Goal: Task Accomplishment & Management: Manage account settings

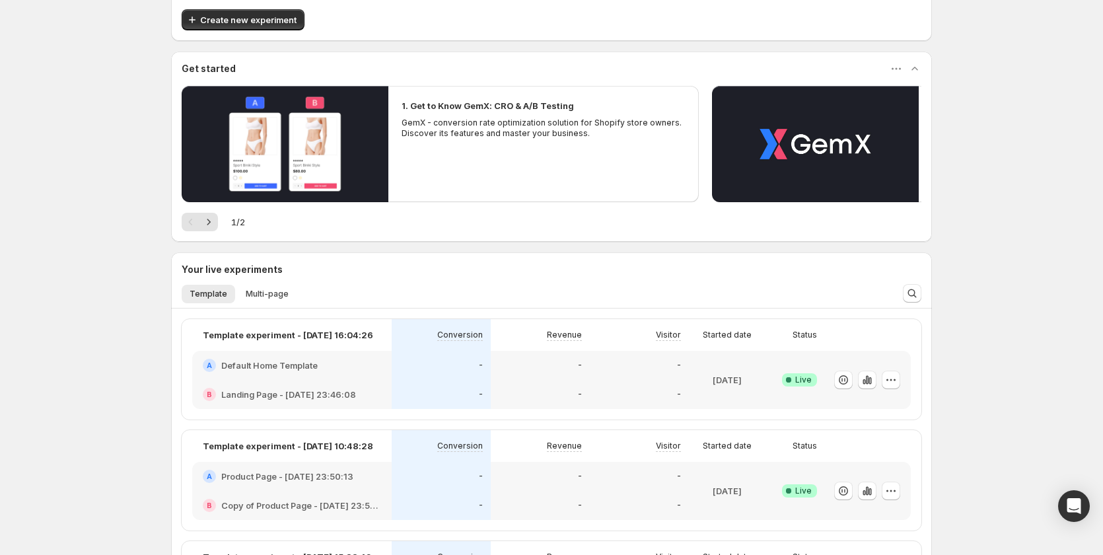
scroll to position [66, 0]
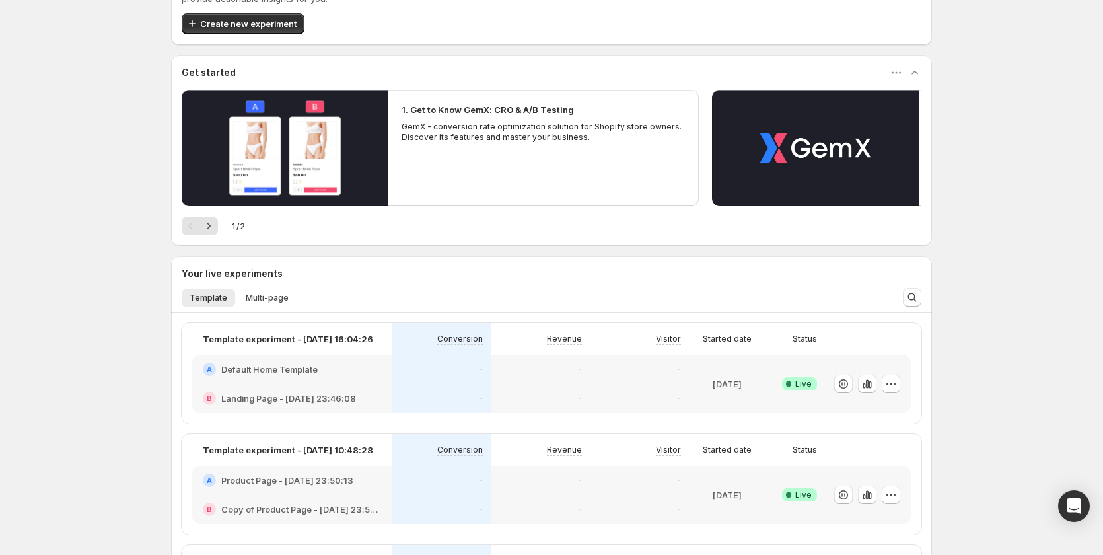
click at [404, 359] on div "-" at bounding box center [441, 369] width 99 height 29
click at [894, 381] on icon "button" at bounding box center [891, 383] width 13 height 13
click at [880, 406] on span "Edit" at bounding box center [907, 410] width 138 height 13
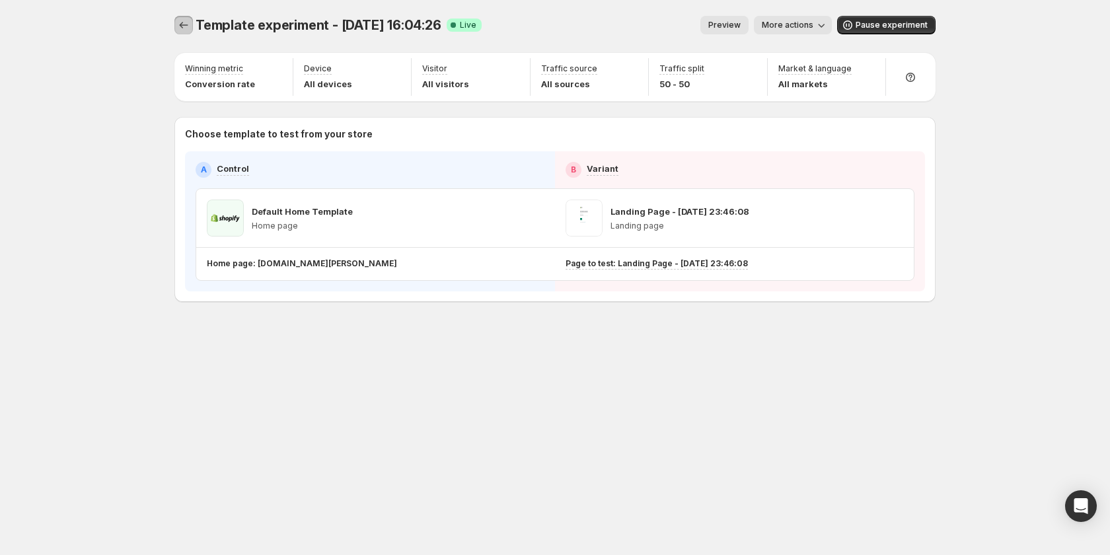
click at [180, 28] on icon "Experiments" at bounding box center [183, 24] width 13 height 13
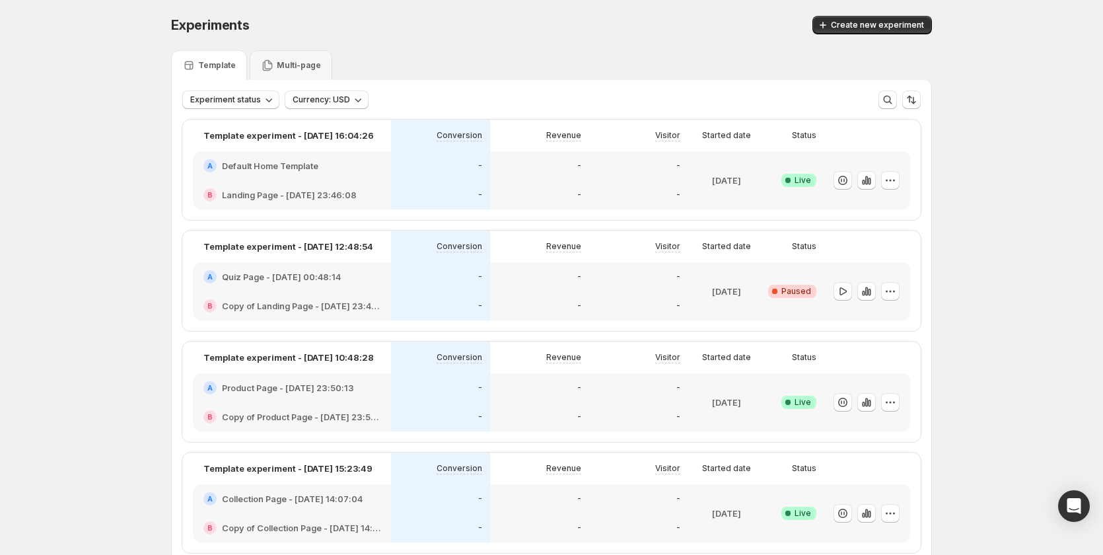
click at [382, 404] on div "B Copy of Product Page - [DATE] 23:50:13" at bounding box center [292, 416] width 198 height 29
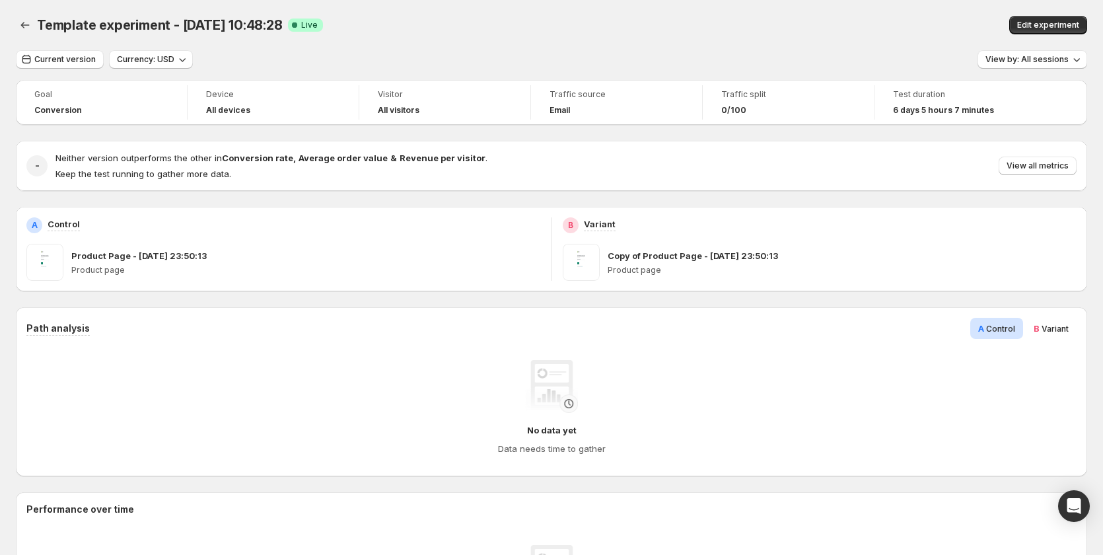
click at [1069, 15] on div "Template experiment - [DATE] 10:48:28. This page is ready Template experiment -…" at bounding box center [551, 25] width 1071 height 50
click at [1068, 17] on button "Edit experiment" at bounding box center [1048, 25] width 78 height 18
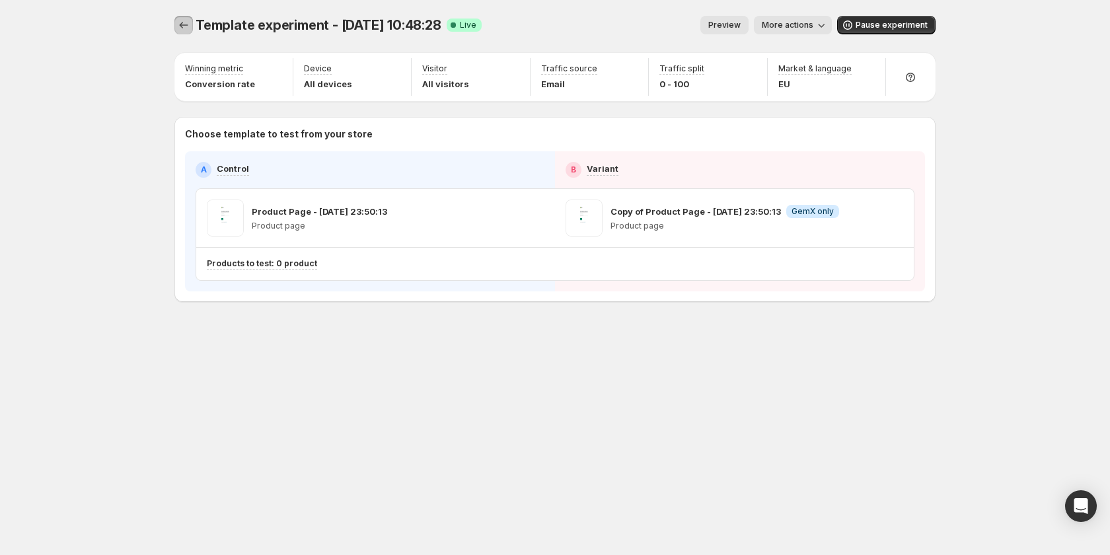
click at [180, 28] on icon "Experiments" at bounding box center [183, 24] width 13 height 13
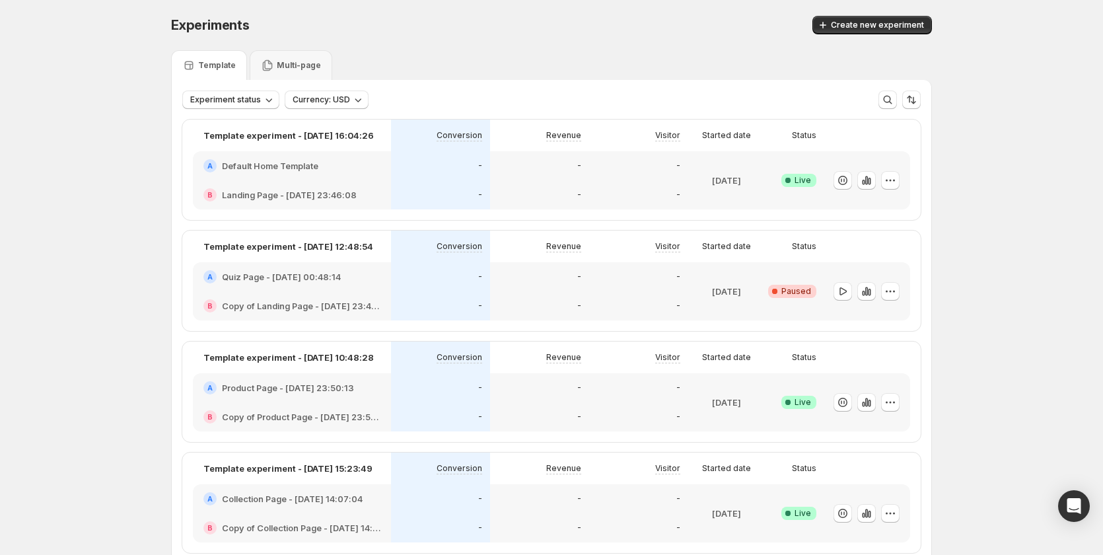
scroll to position [198, 0]
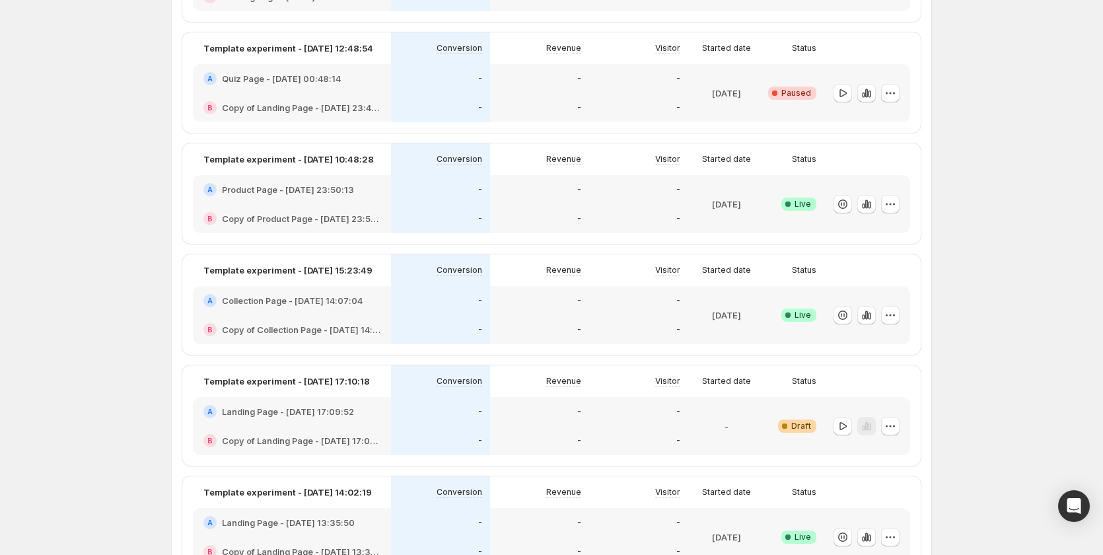
click at [338, 318] on div "B Copy of Collection Page - [DATE] 14:07:04" at bounding box center [292, 329] width 198 height 29
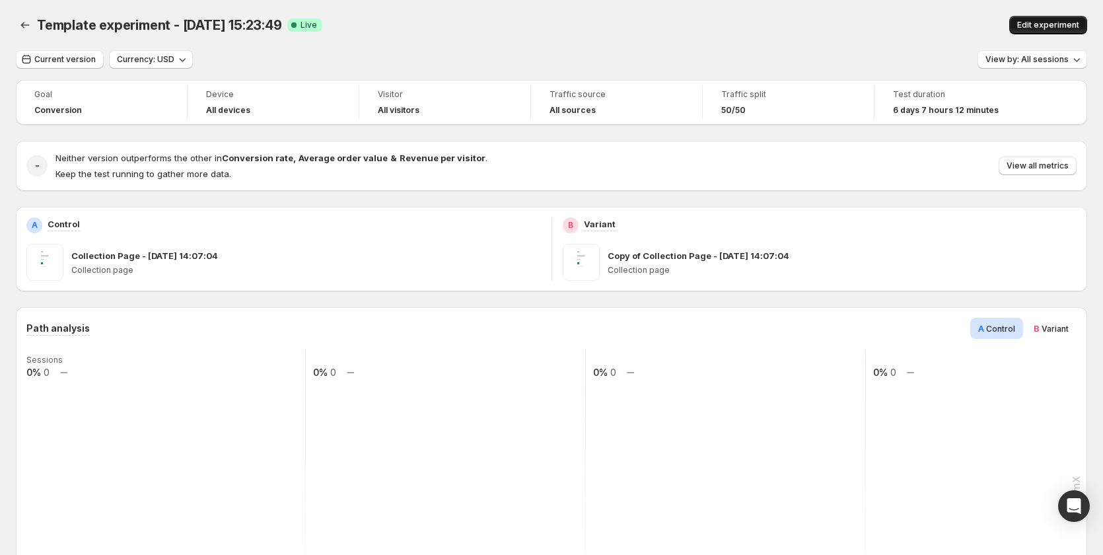
click at [1050, 26] on span "Edit experiment" at bounding box center [1048, 25] width 62 height 11
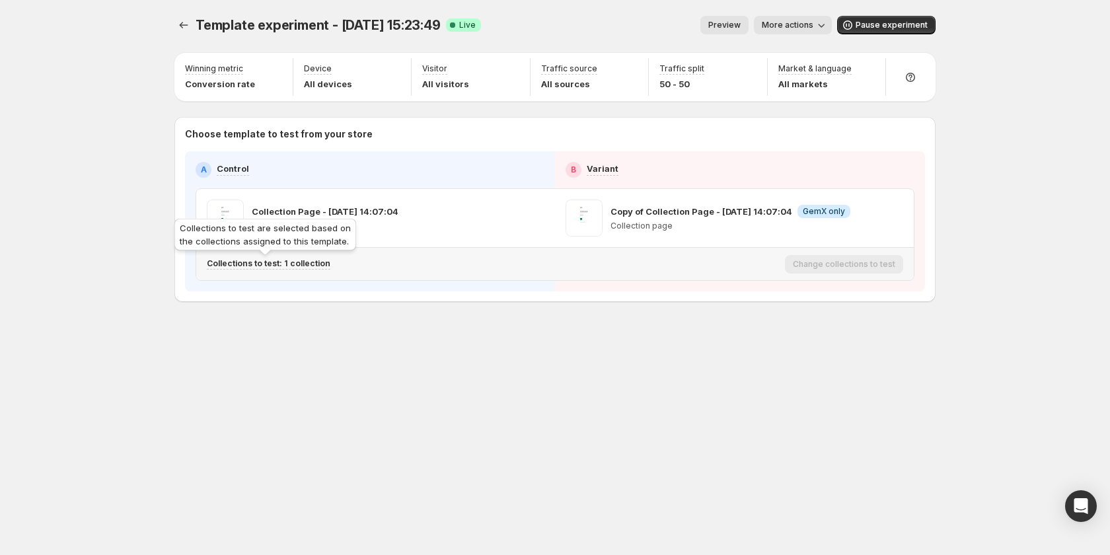
click at [294, 265] on p "Collections to test: 1 collection" at bounding box center [269, 263] width 124 height 11
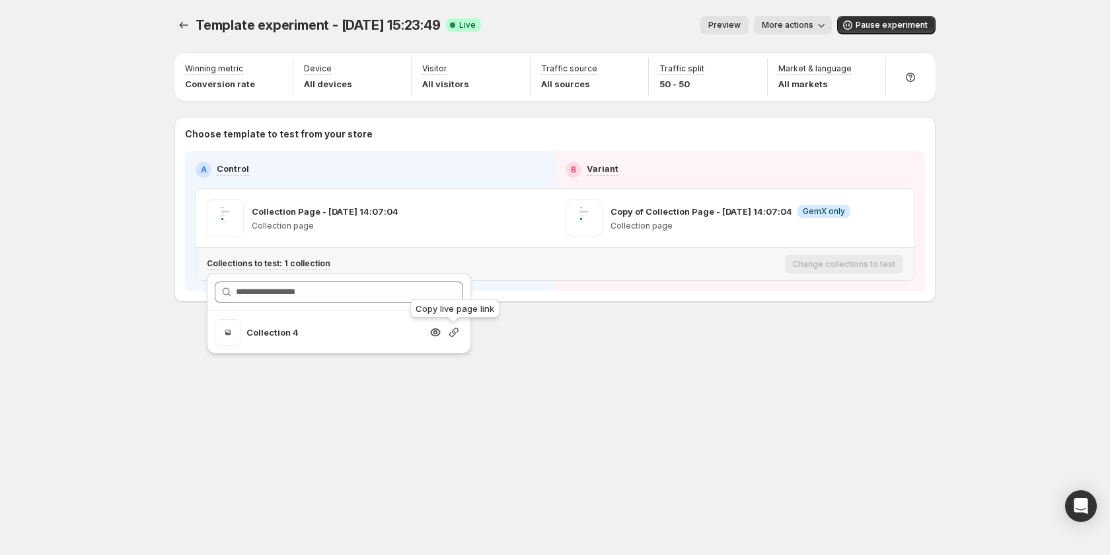
click at [453, 332] on icon "button" at bounding box center [453, 332] width 9 height 9
